Goal: Information Seeking & Learning: Learn about a topic

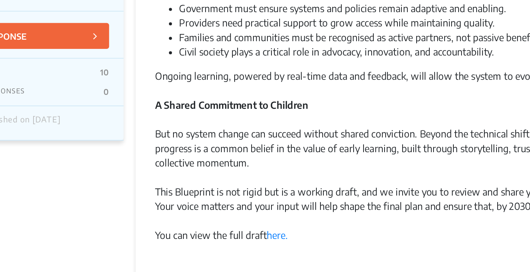
scroll to position [694, 0]
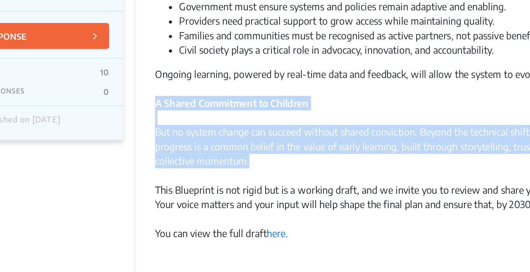
drag, startPoint x: 416, startPoint y: 180, endPoint x: 415, endPoint y: 204, distance: 24.7
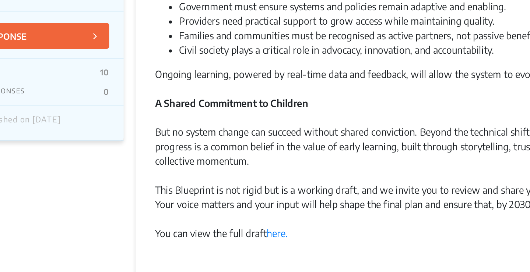
click at [385, 244] on div "Your voice matters and your input will help shape the final plan and ensure tha…" at bounding box center [337, 236] width 298 height 18
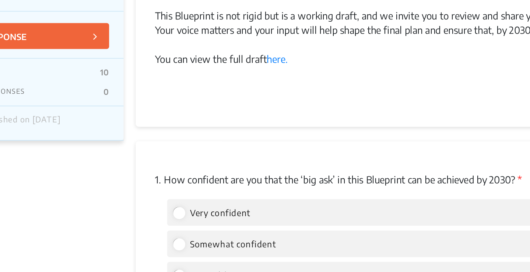
scroll to position [826, 0]
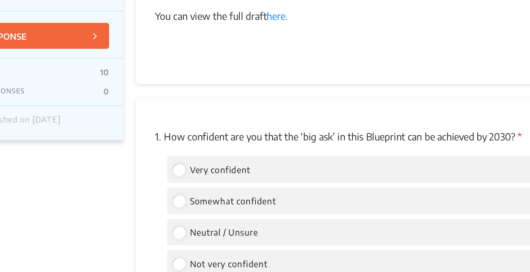
click at [390, 257] on div "Very confident Somewhat confident Neutral / Unsure Not very confident Not at al…" at bounding box center [337, 248] width 298 height 93
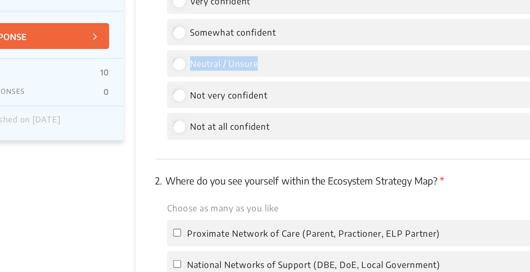
scroll to position [944, 0]
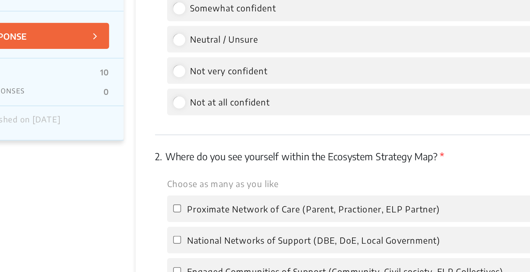
click at [390, 257] on div "National Networks of Support (DBE, DoE, Local Government)" at bounding box center [336, 253] width 283 height 16
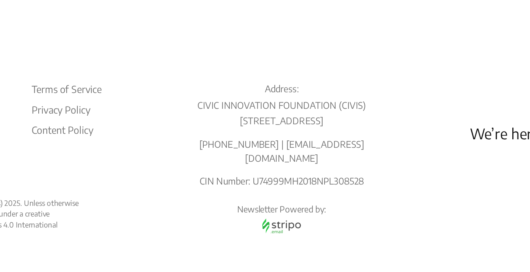
scroll to position [1755, 0]
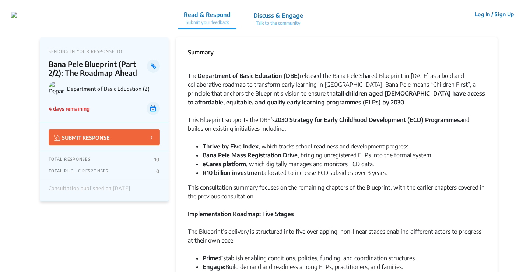
click at [313, 215] on div "Implementation Roadmap: Five Stages" at bounding box center [337, 219] width 298 height 18
click at [396, 88] on div "The Department of Basic Education (DBE) released the Bana Pele Shared Blueprint…" at bounding box center [337, 93] width 298 height 44
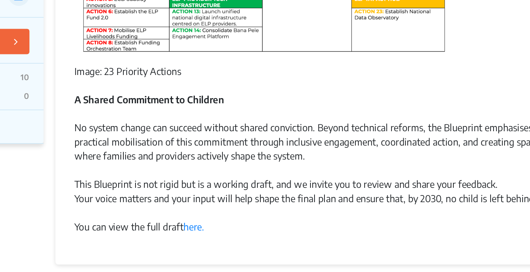
scroll to position [392, 0]
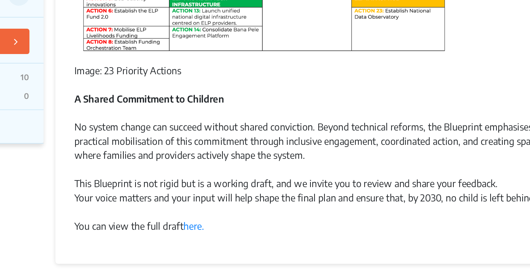
click at [358, 211] on div "No system change can succeed without shared conviction. Beyond technical reform…" at bounding box center [337, 194] width 298 height 35
click at [265, 246] on link "here." at bounding box center [262, 243] width 13 height 7
